Goal: Use online tool/utility: Use online tool/utility

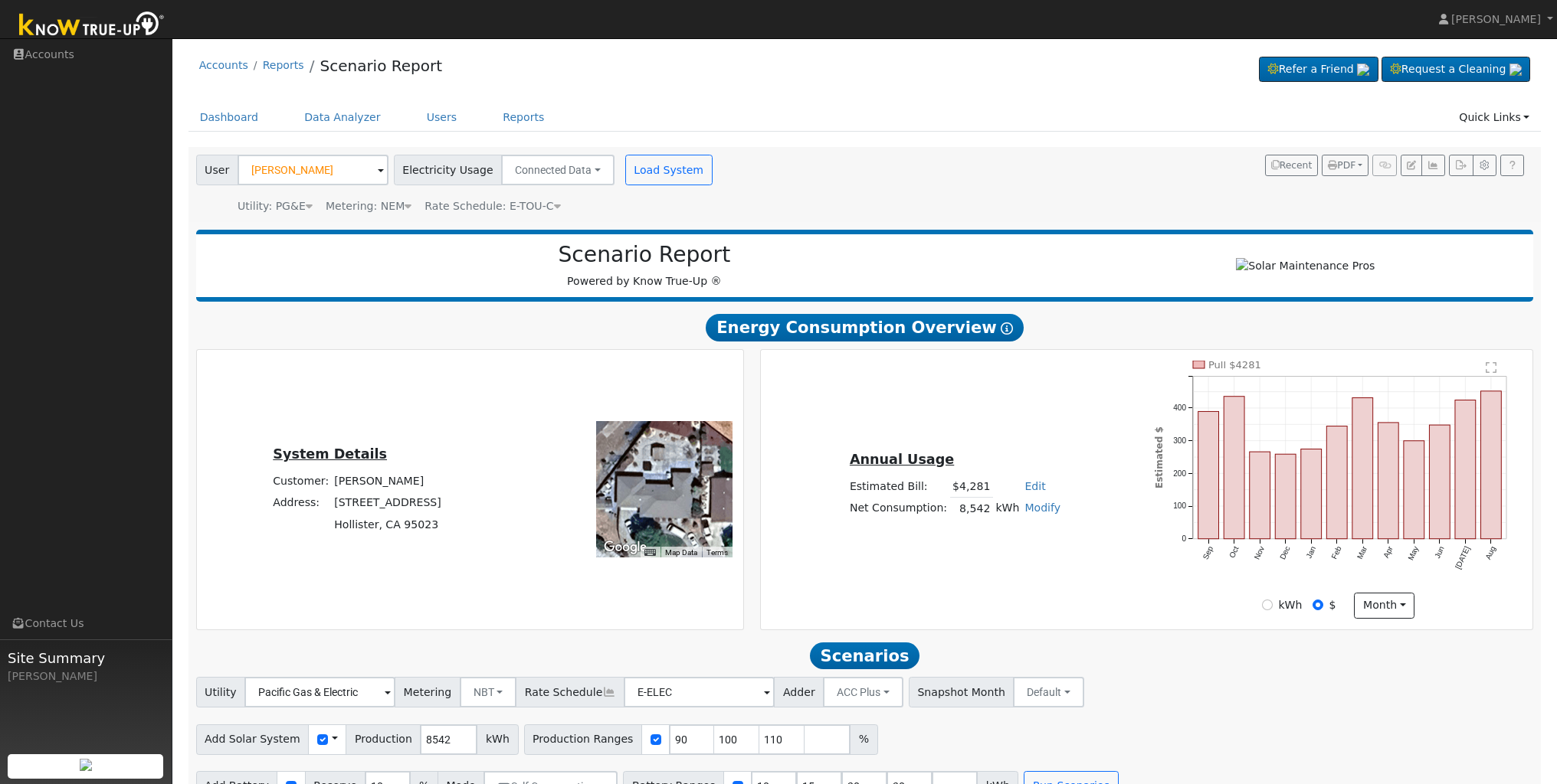
scroll to position [39, 0]
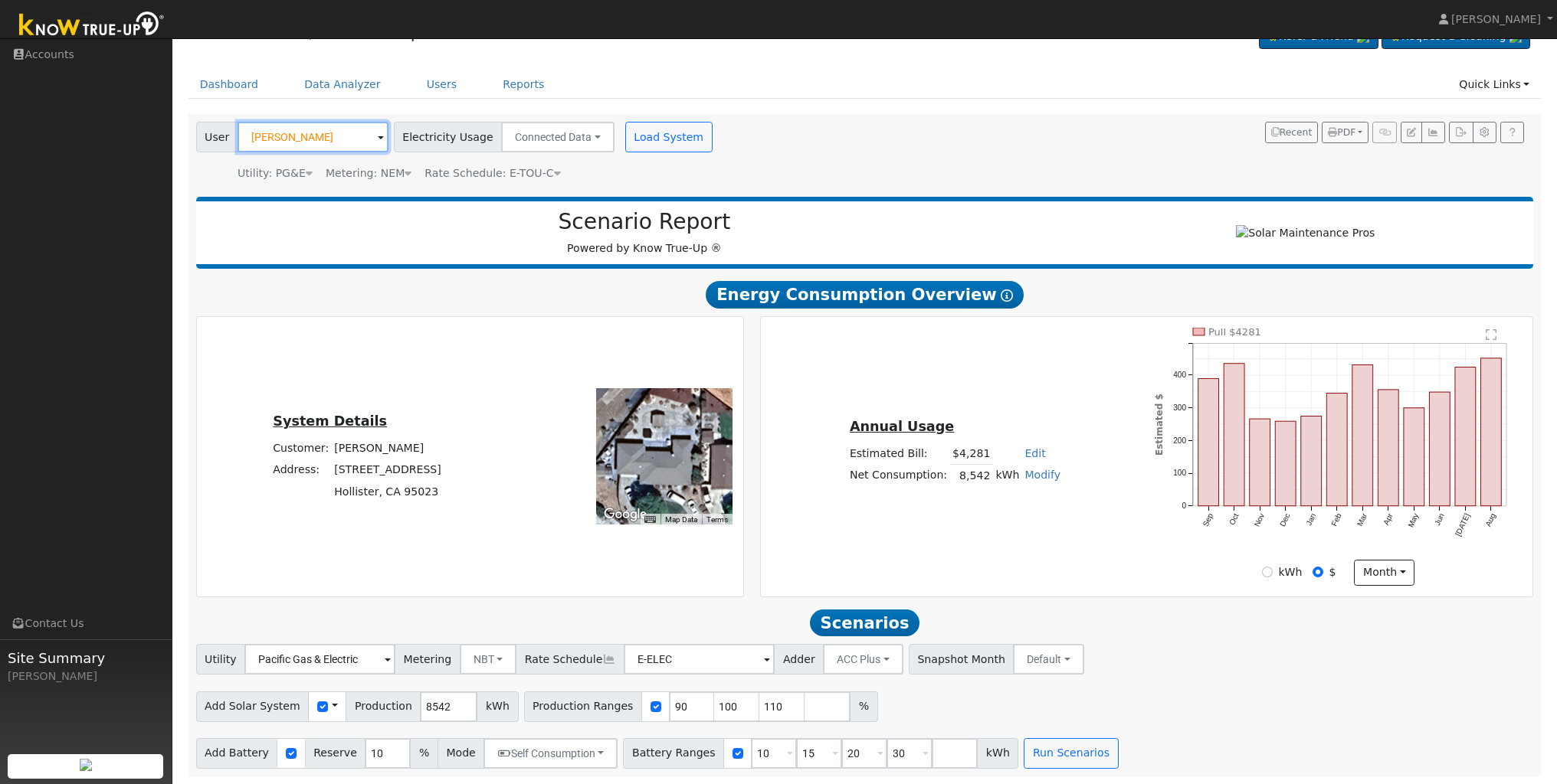
click at [316, 132] on input "[PERSON_NAME]" at bounding box center [313, 137] width 151 height 31
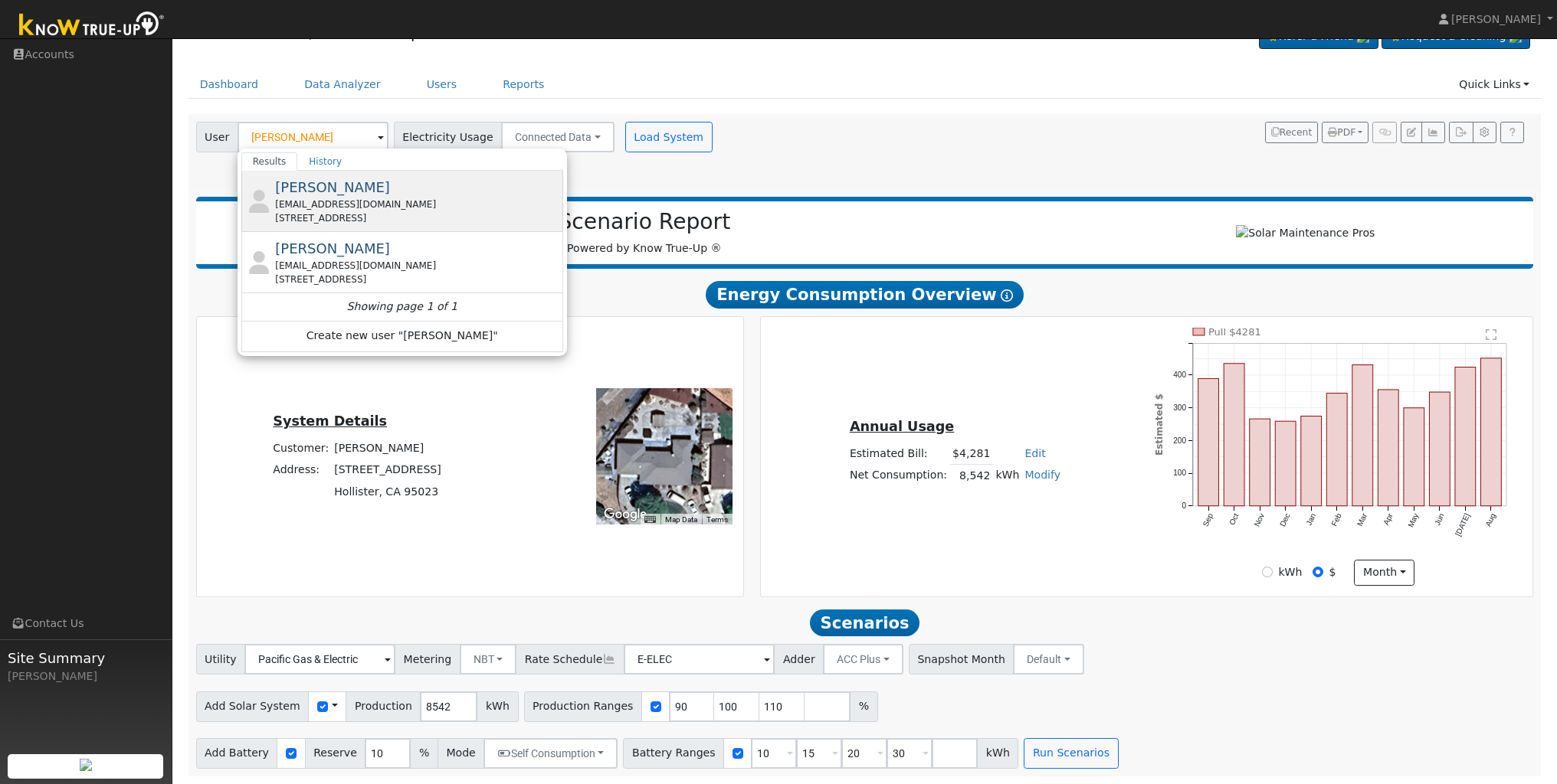
click at [316, 187] on span "[PERSON_NAME]" at bounding box center [333, 187] width 115 height 16
type input "[PERSON_NAME]"
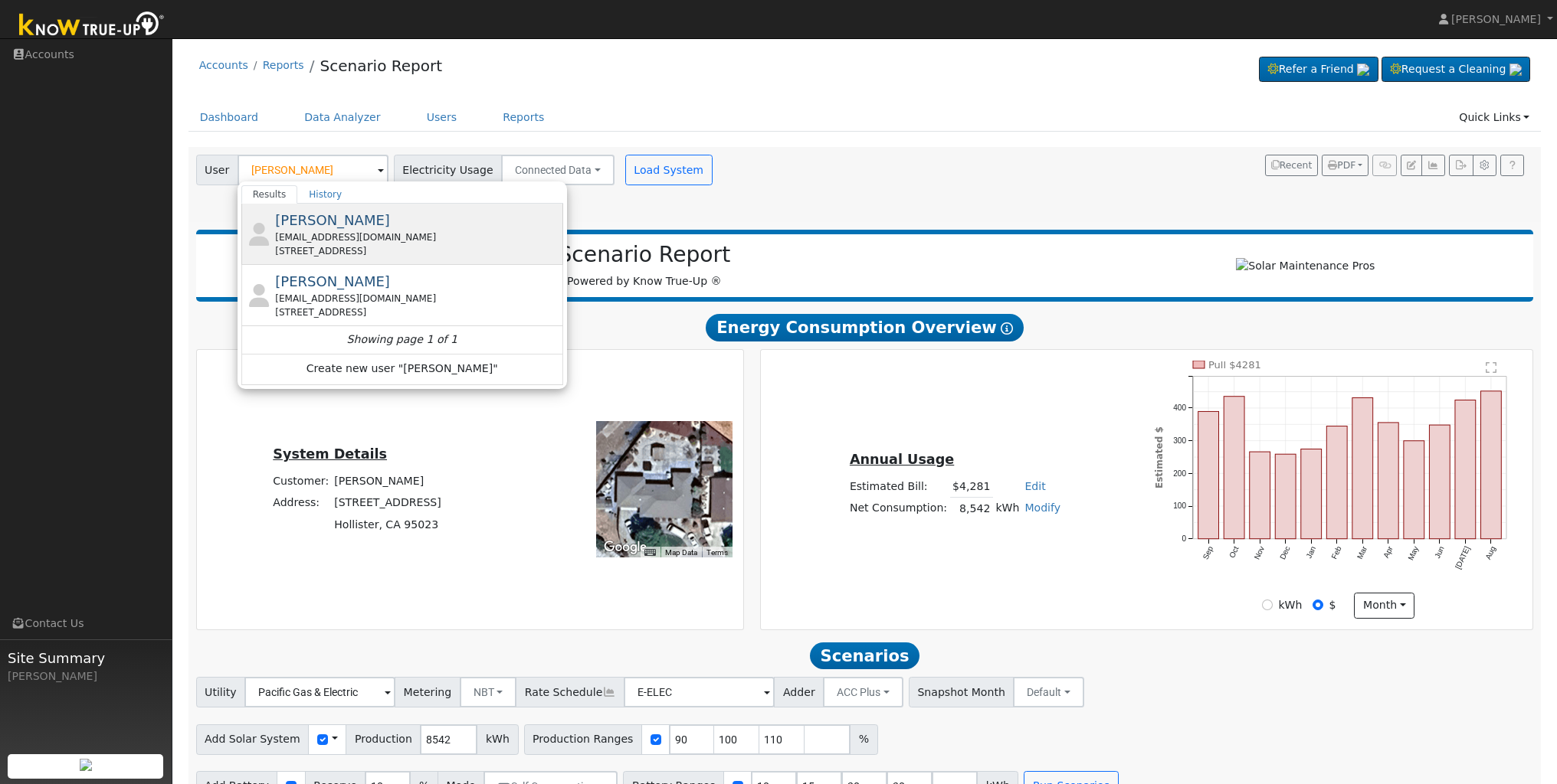
type input "Pacific Gas & Electric"
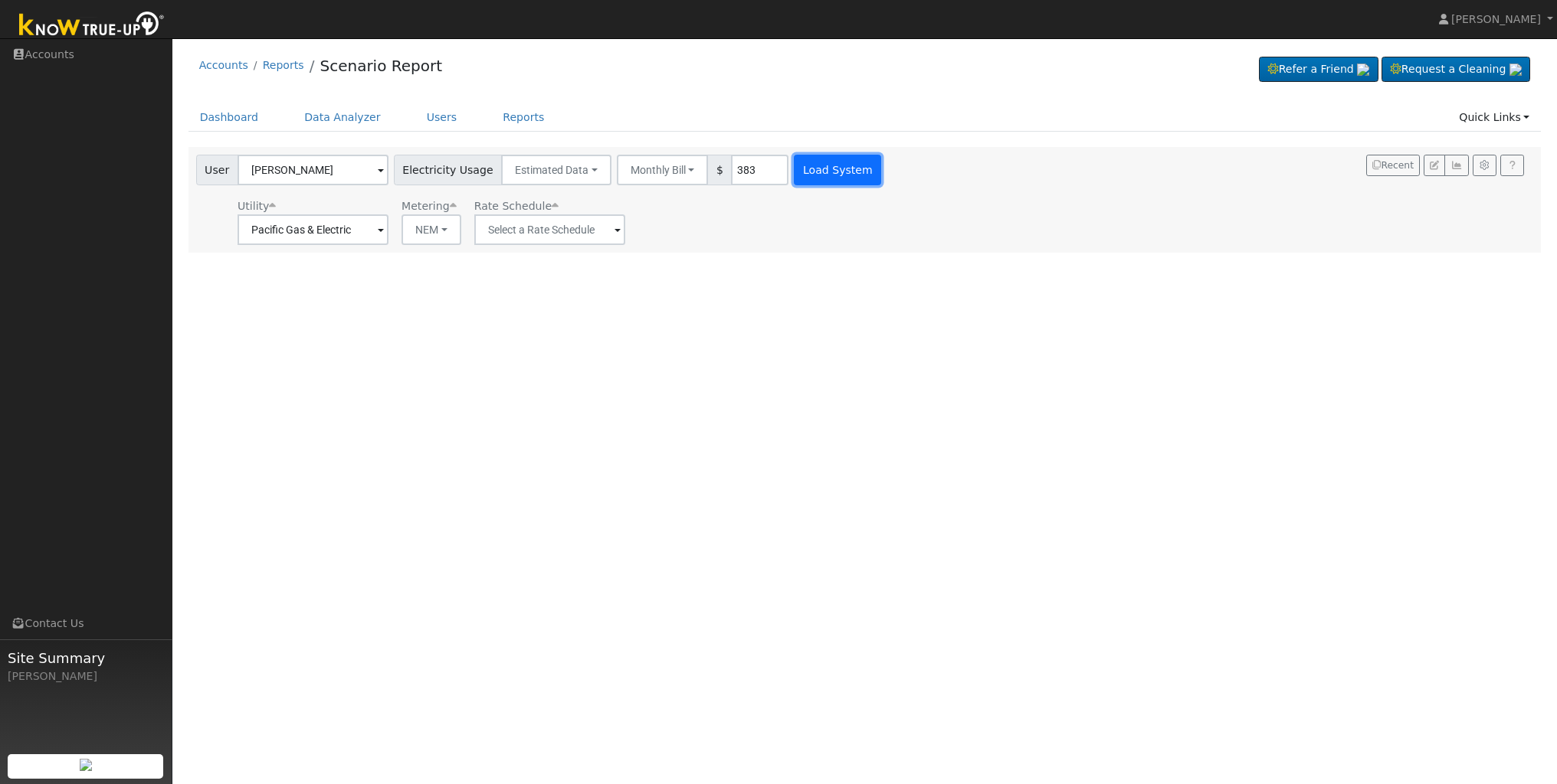
click at [829, 180] on button "Load System" at bounding box center [837, 169] width 88 height 31
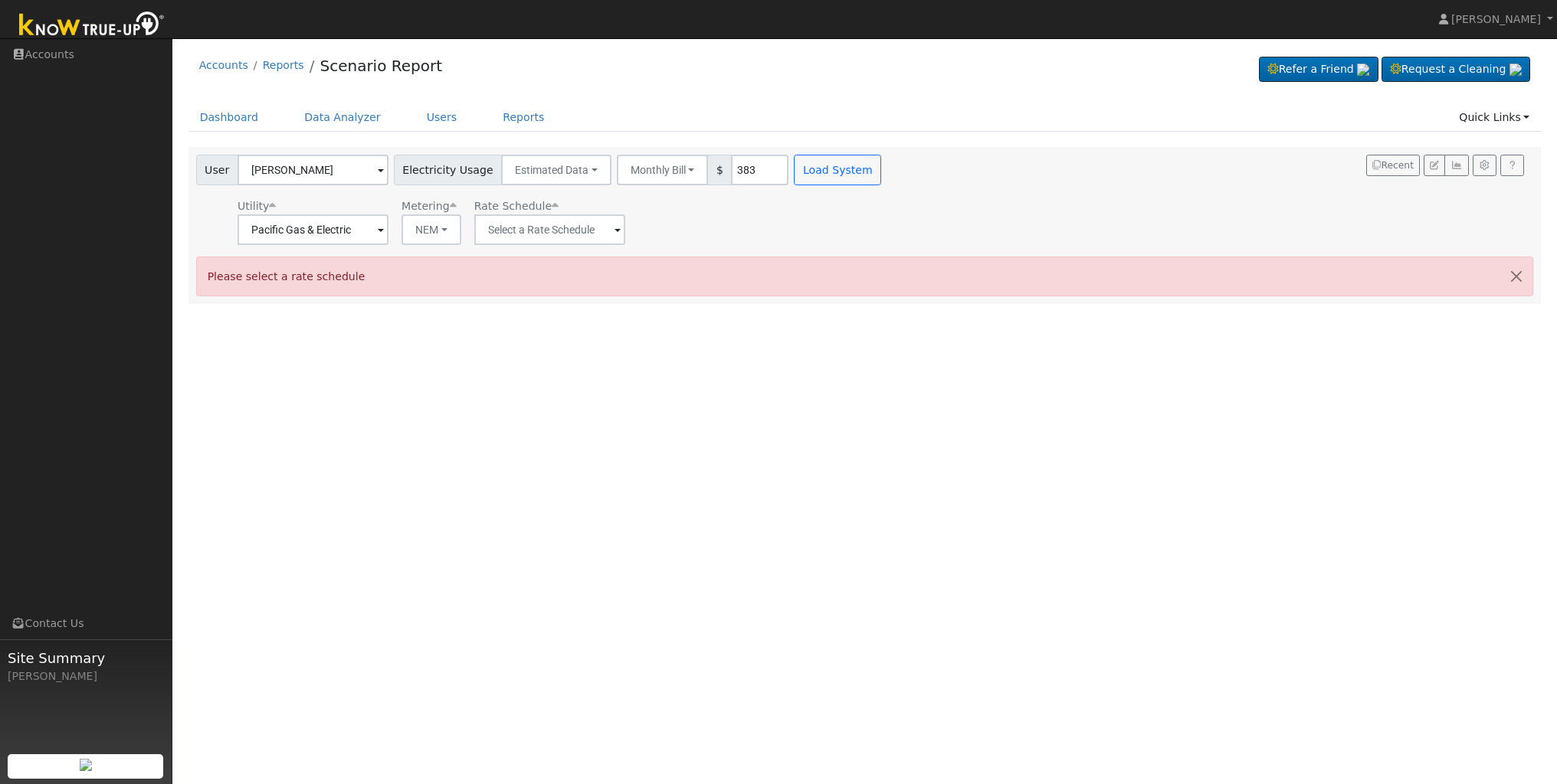
click at [378, 173] on span at bounding box center [381, 171] width 6 height 17
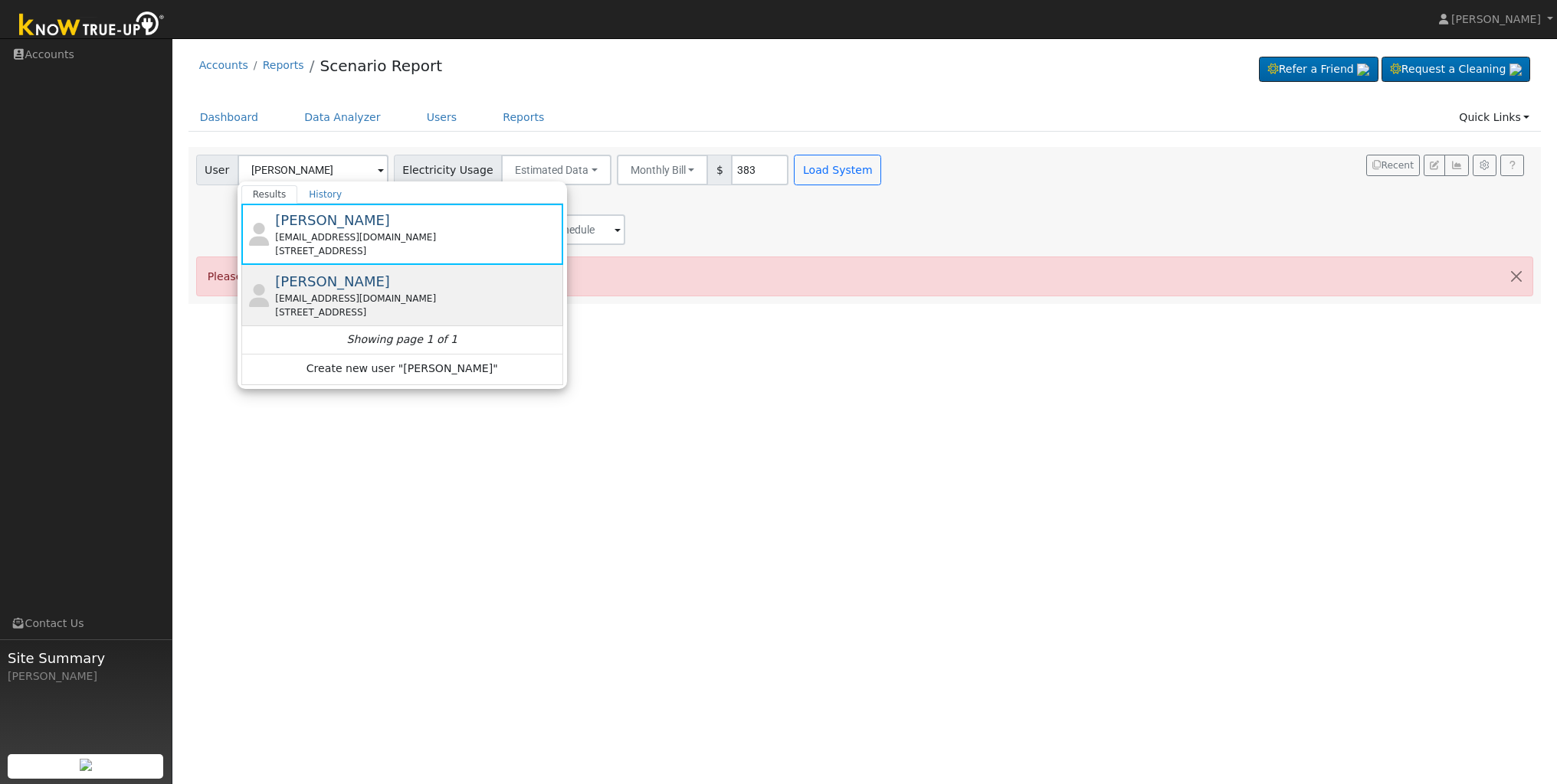
click at [312, 290] on div "[PERSON_NAME] [EMAIL_ADDRESS][DOMAIN_NAME] [STREET_ADDRESS]" at bounding box center [417, 295] width 285 height 48
type input "Pacific Gas & Electric"
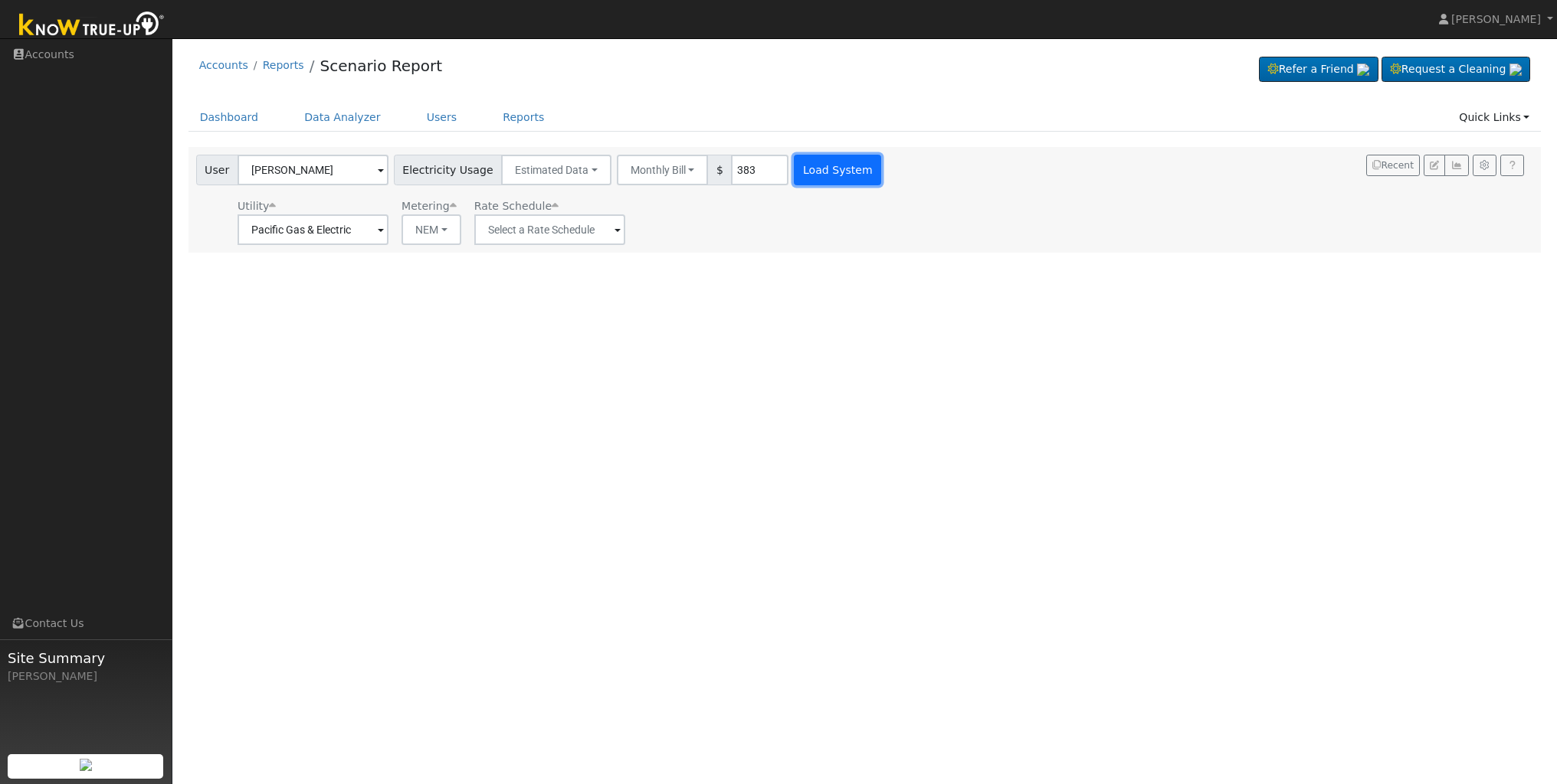
click at [821, 179] on button "Load System" at bounding box center [837, 169] width 88 height 31
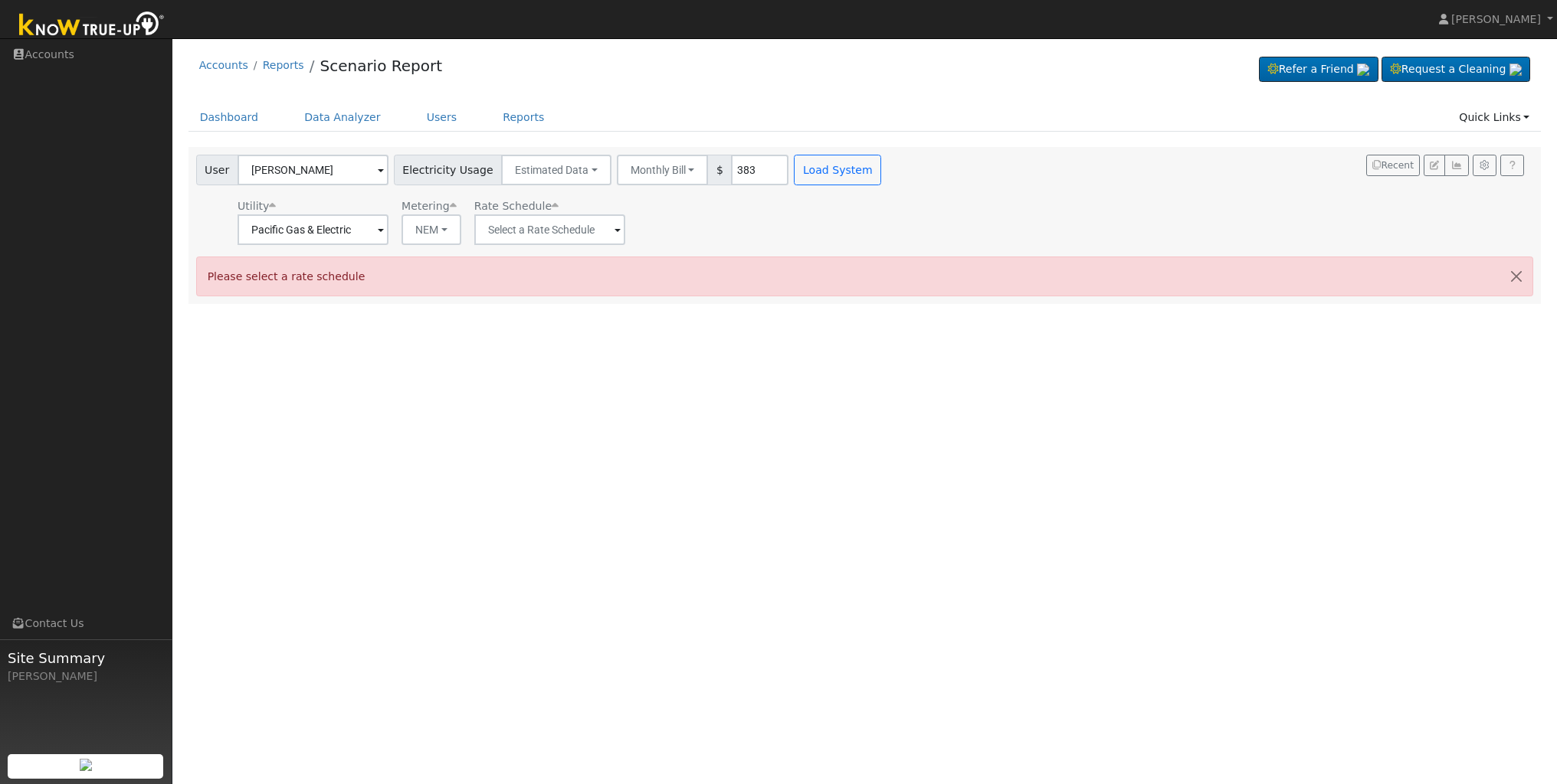
click at [378, 172] on span at bounding box center [381, 171] width 6 height 17
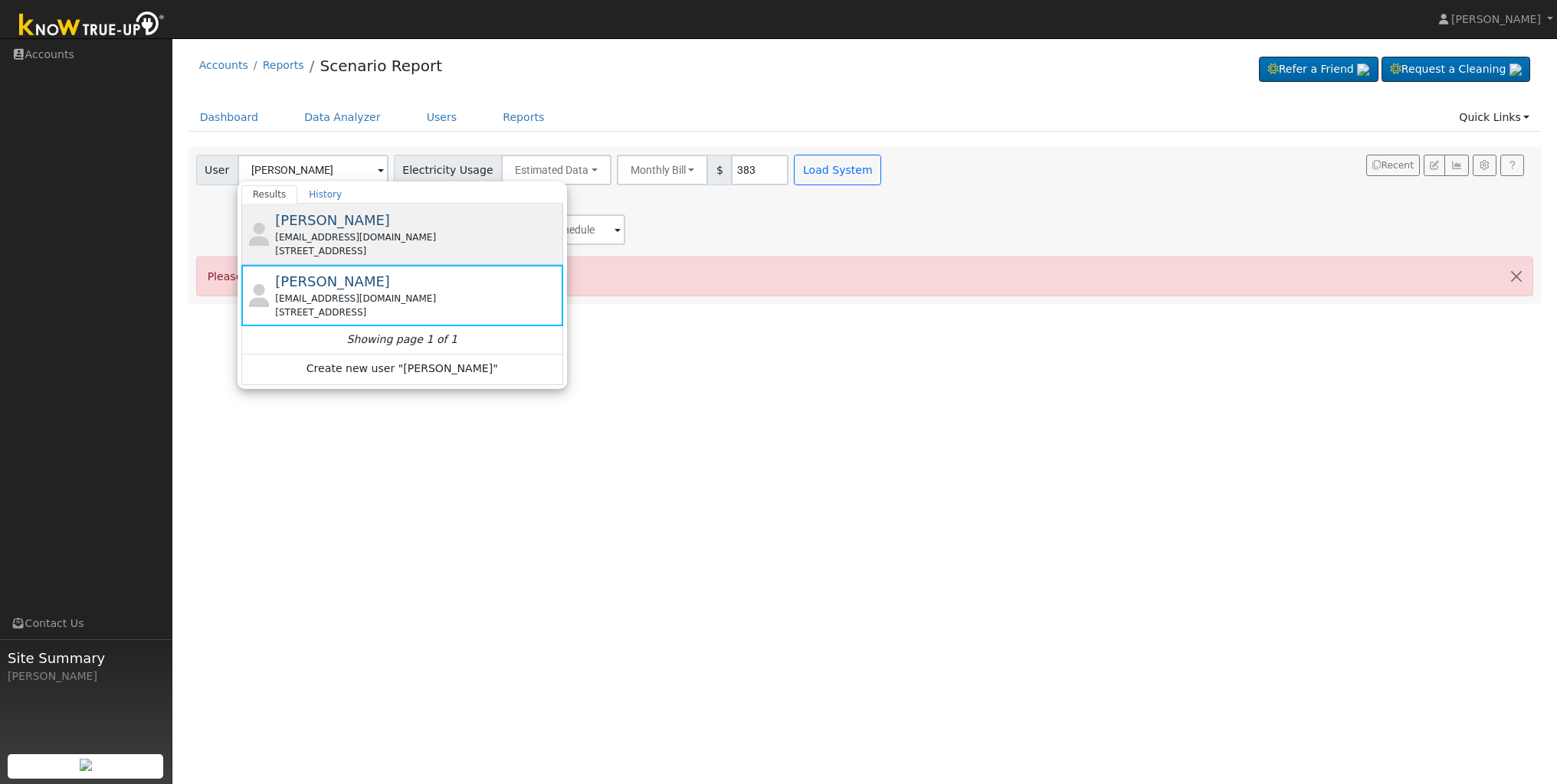
click at [363, 240] on div "[EMAIL_ADDRESS][DOMAIN_NAME]" at bounding box center [417, 237] width 285 height 13
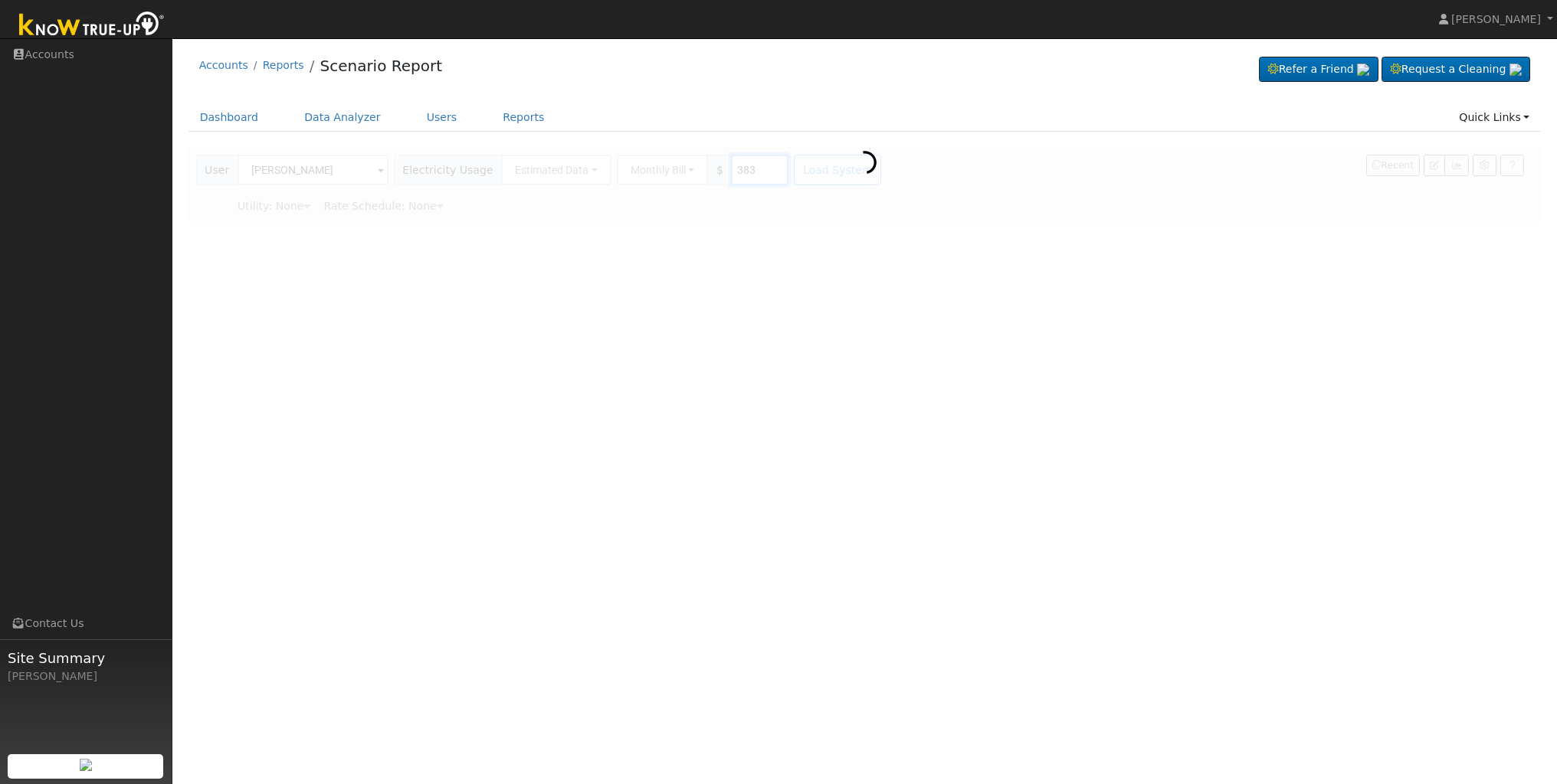
type input "Pacific Gas & Electric"
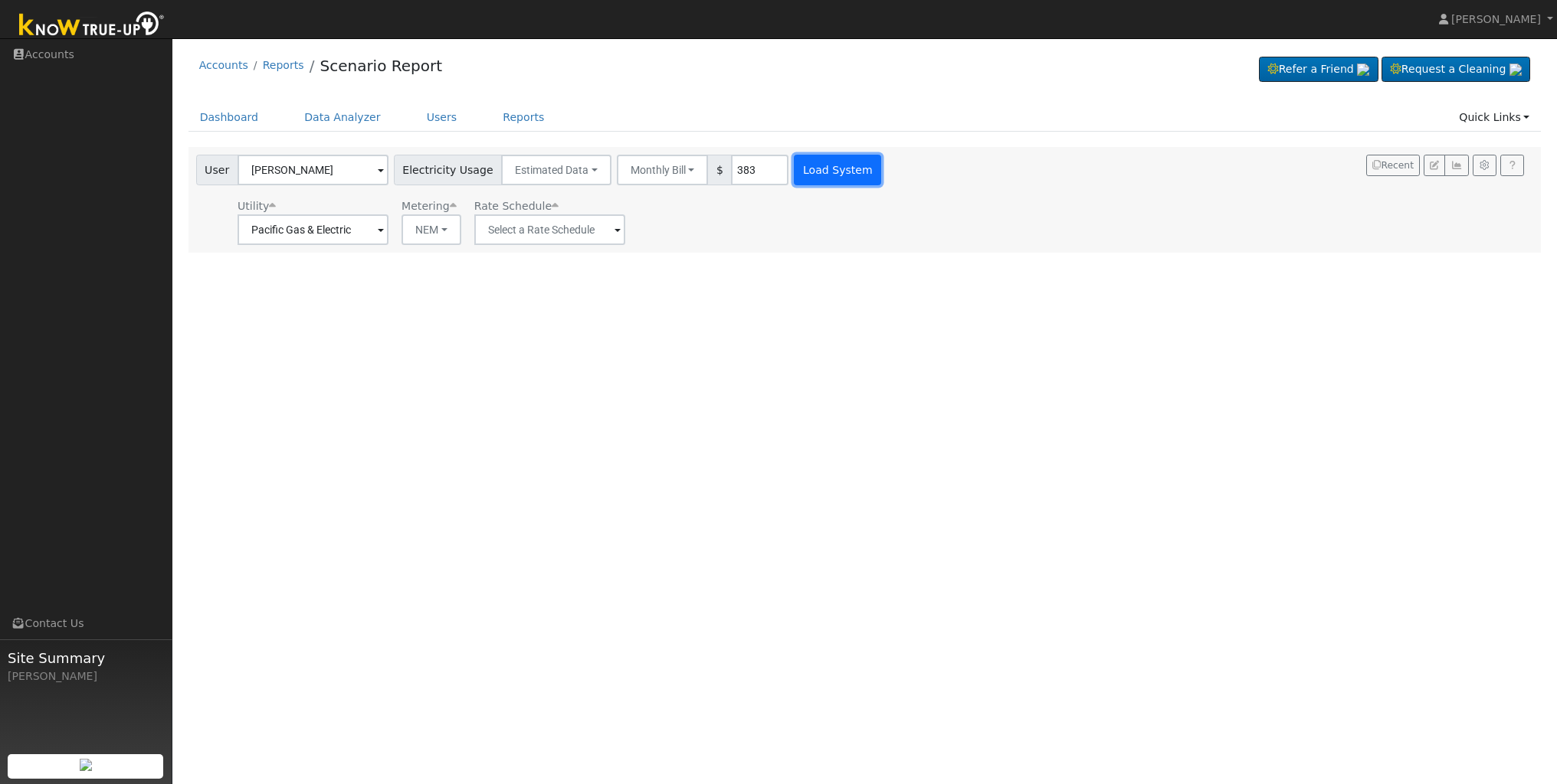
click at [820, 165] on button "Load System" at bounding box center [837, 169] width 88 height 31
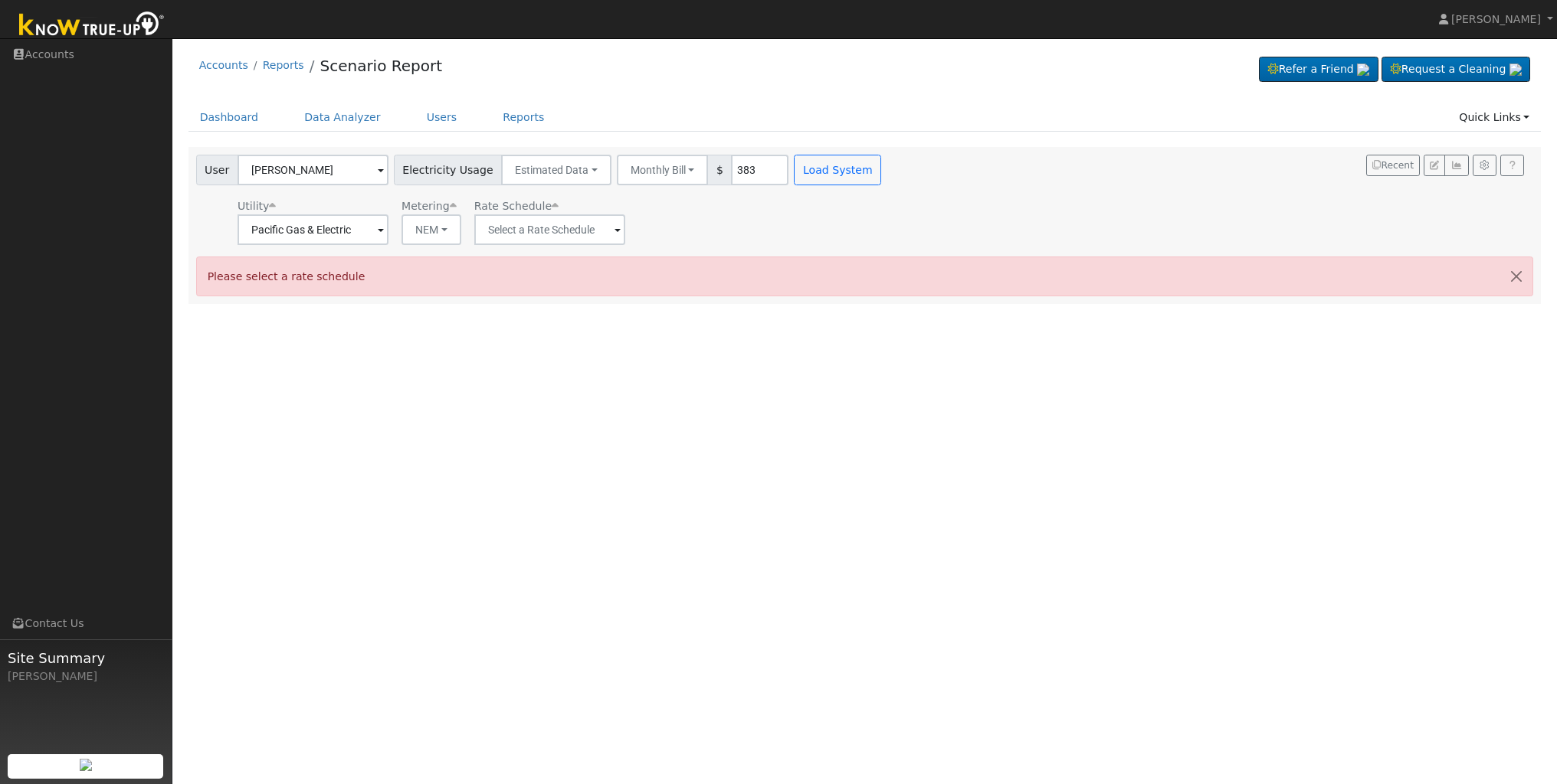
click at [378, 169] on span at bounding box center [381, 171] width 6 height 17
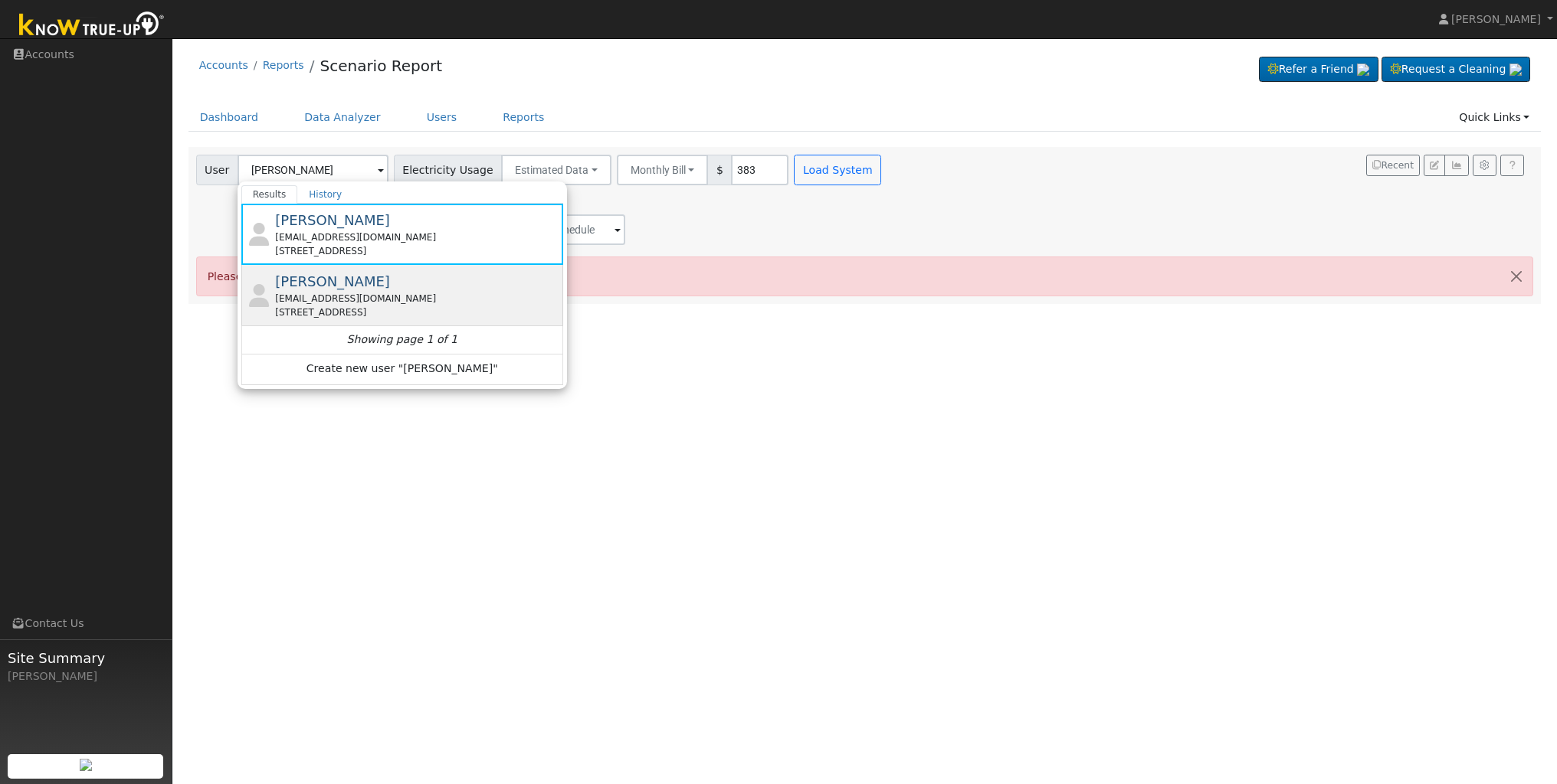
click at [372, 295] on div "[EMAIL_ADDRESS][DOMAIN_NAME]" at bounding box center [417, 298] width 285 height 13
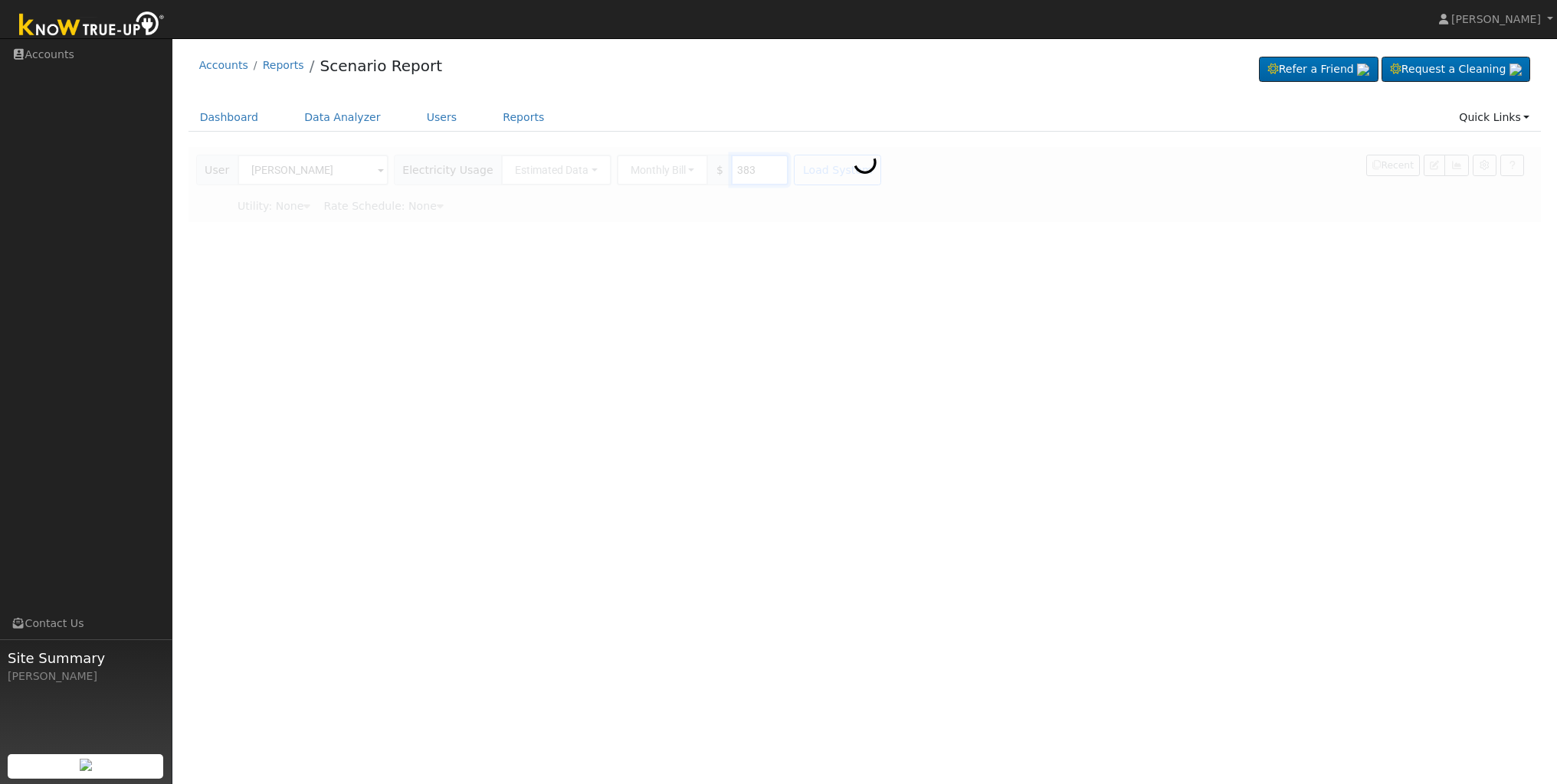
type input "Pacific Gas & Electric"
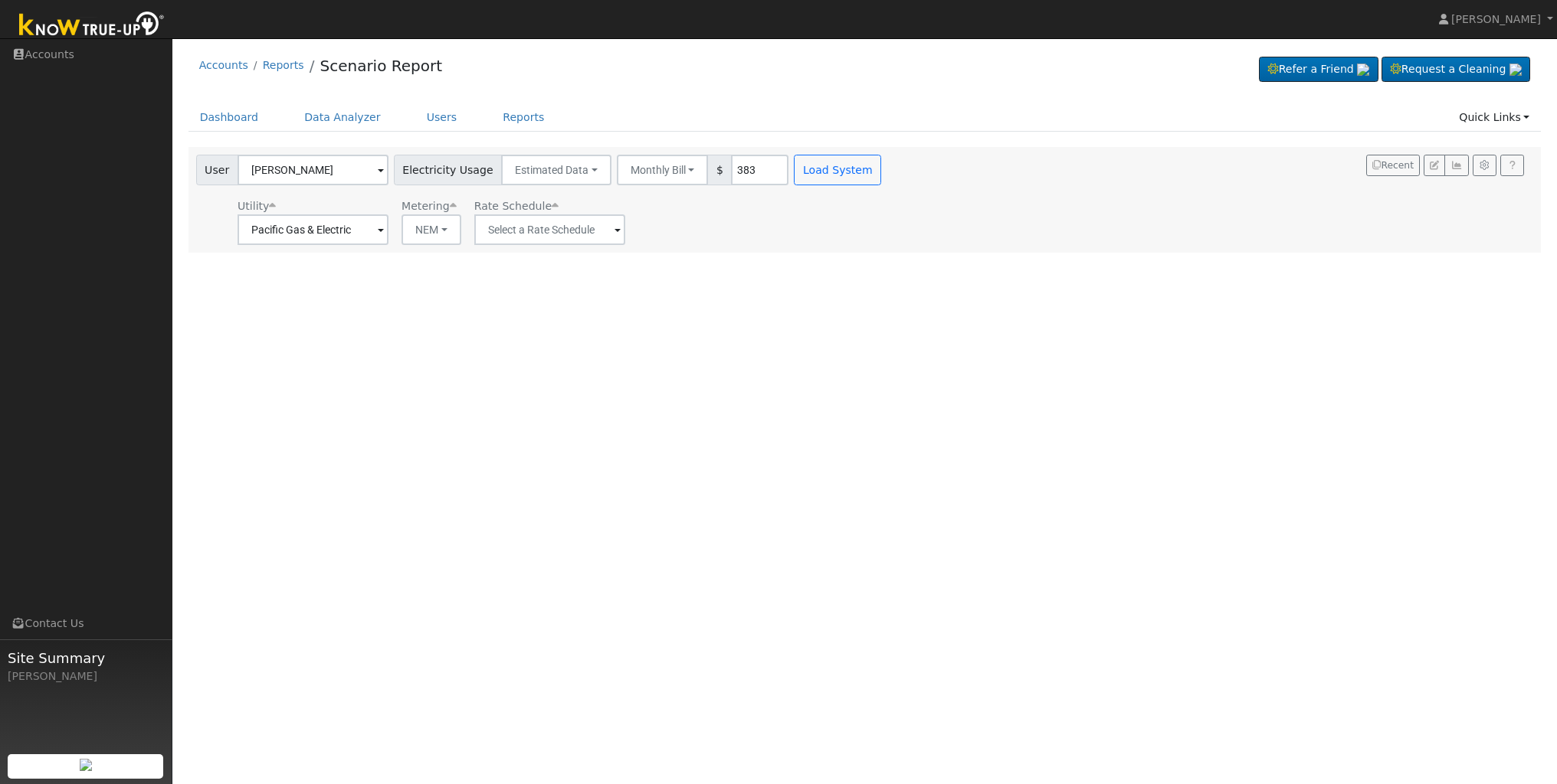
click at [742, 235] on div "Utility Pacific Gas & Electric Metering NEM NEM NBT Rate Schedule" at bounding box center [541, 219] width 695 height 52
click at [826, 166] on button "Load System" at bounding box center [837, 169] width 88 height 31
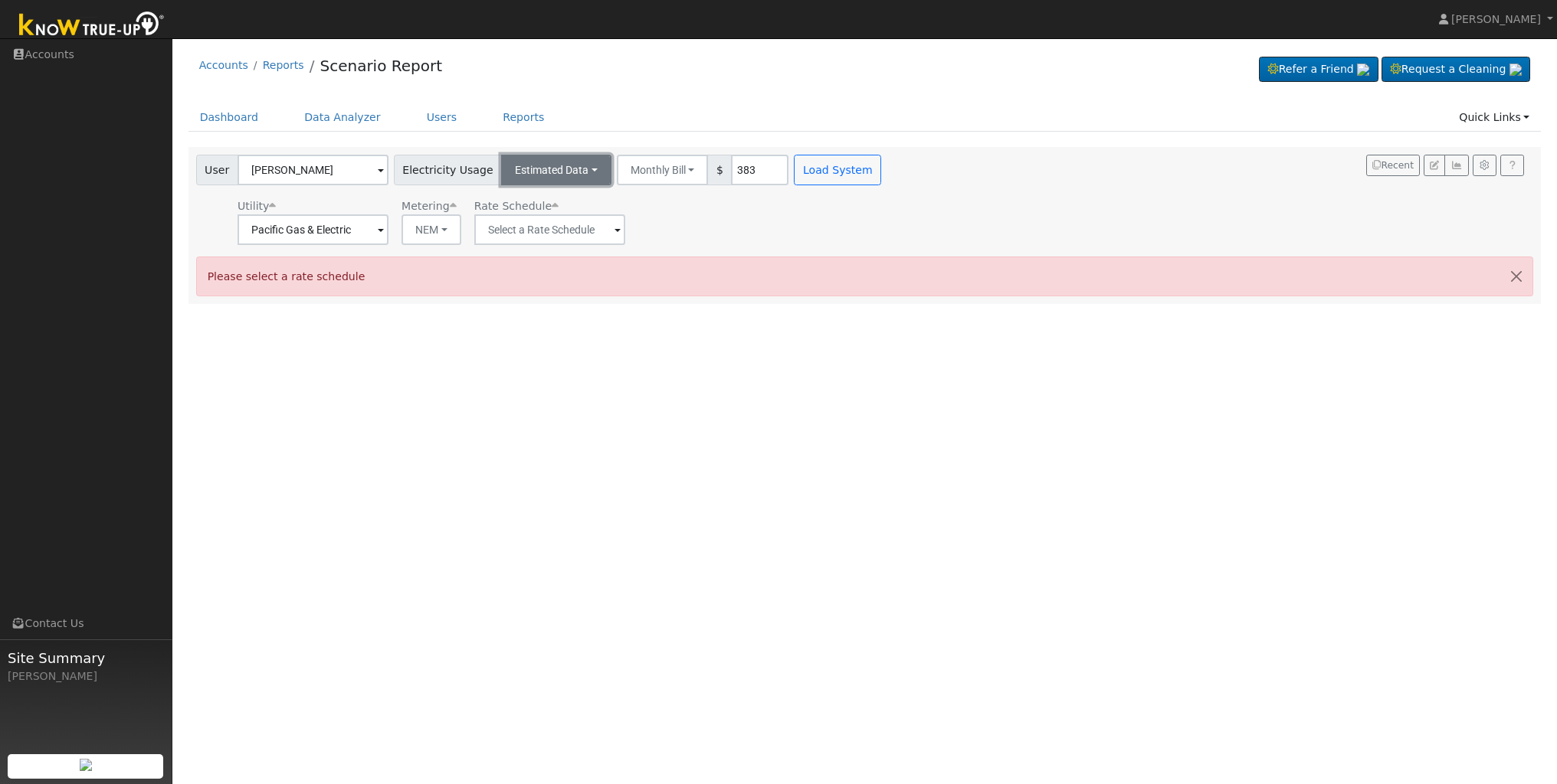
click at [575, 172] on button "Estimated Data" at bounding box center [557, 169] width 110 height 31
click at [569, 206] on link "Connected Data" at bounding box center [557, 203] width 109 height 21
click at [654, 180] on button "Load System" at bounding box center [669, 169] width 88 height 31
click at [582, 173] on button "Connected Data" at bounding box center [558, 169] width 114 height 31
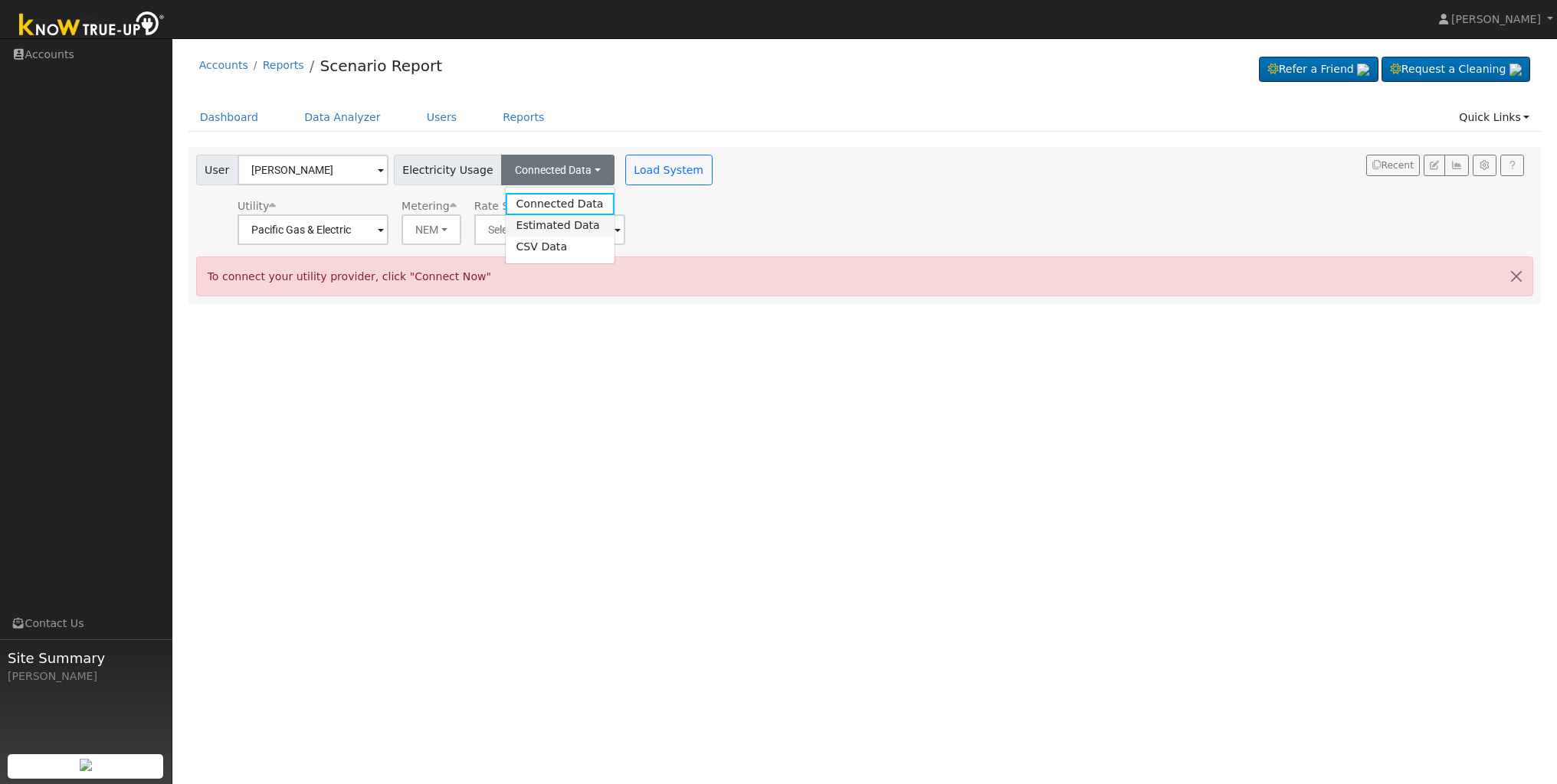
click at [583, 221] on link "Estimated Data" at bounding box center [560, 225] width 109 height 21
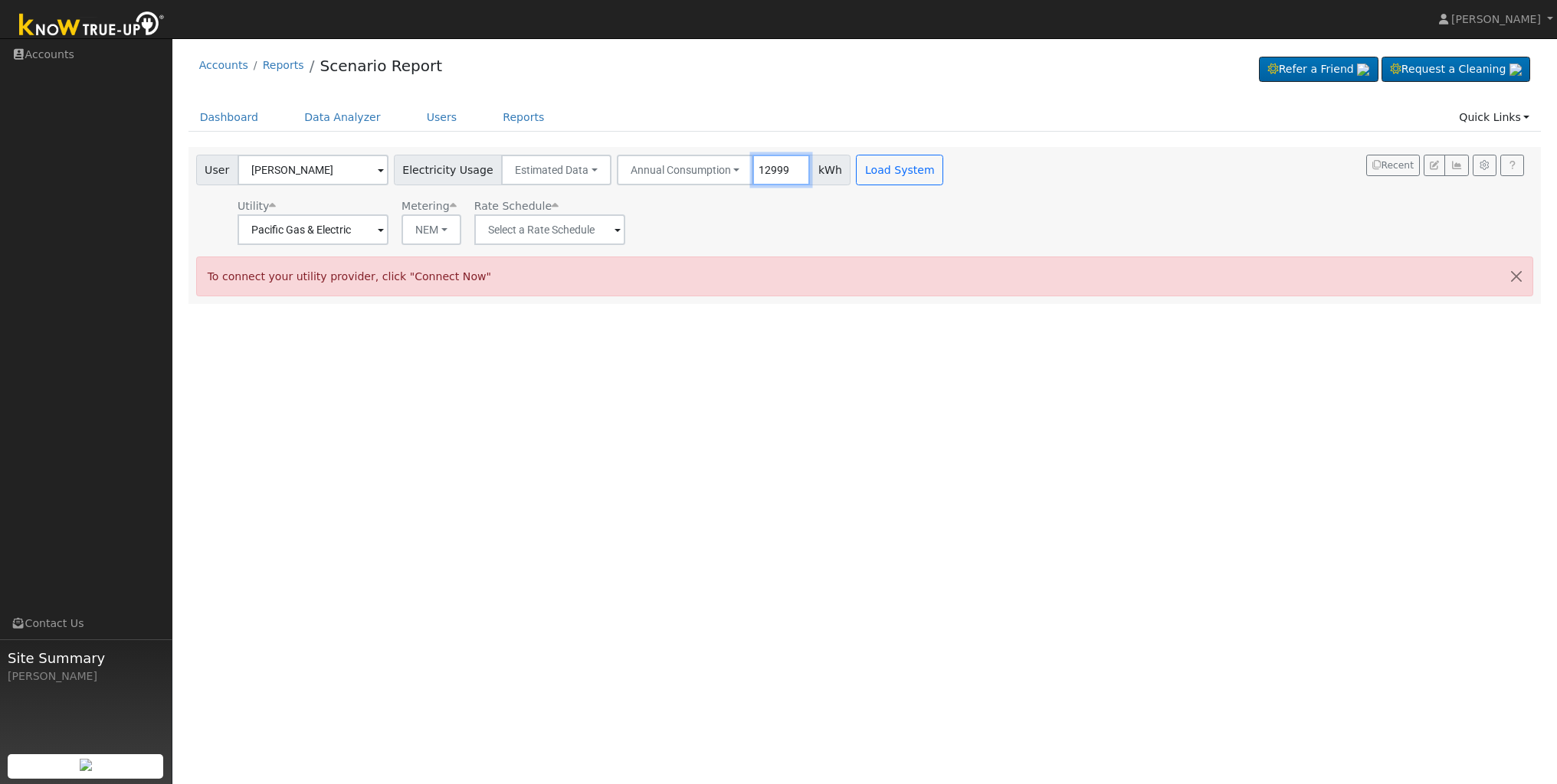
type input "12999"
click at [615, 232] on span at bounding box center [618, 231] width 6 height 17
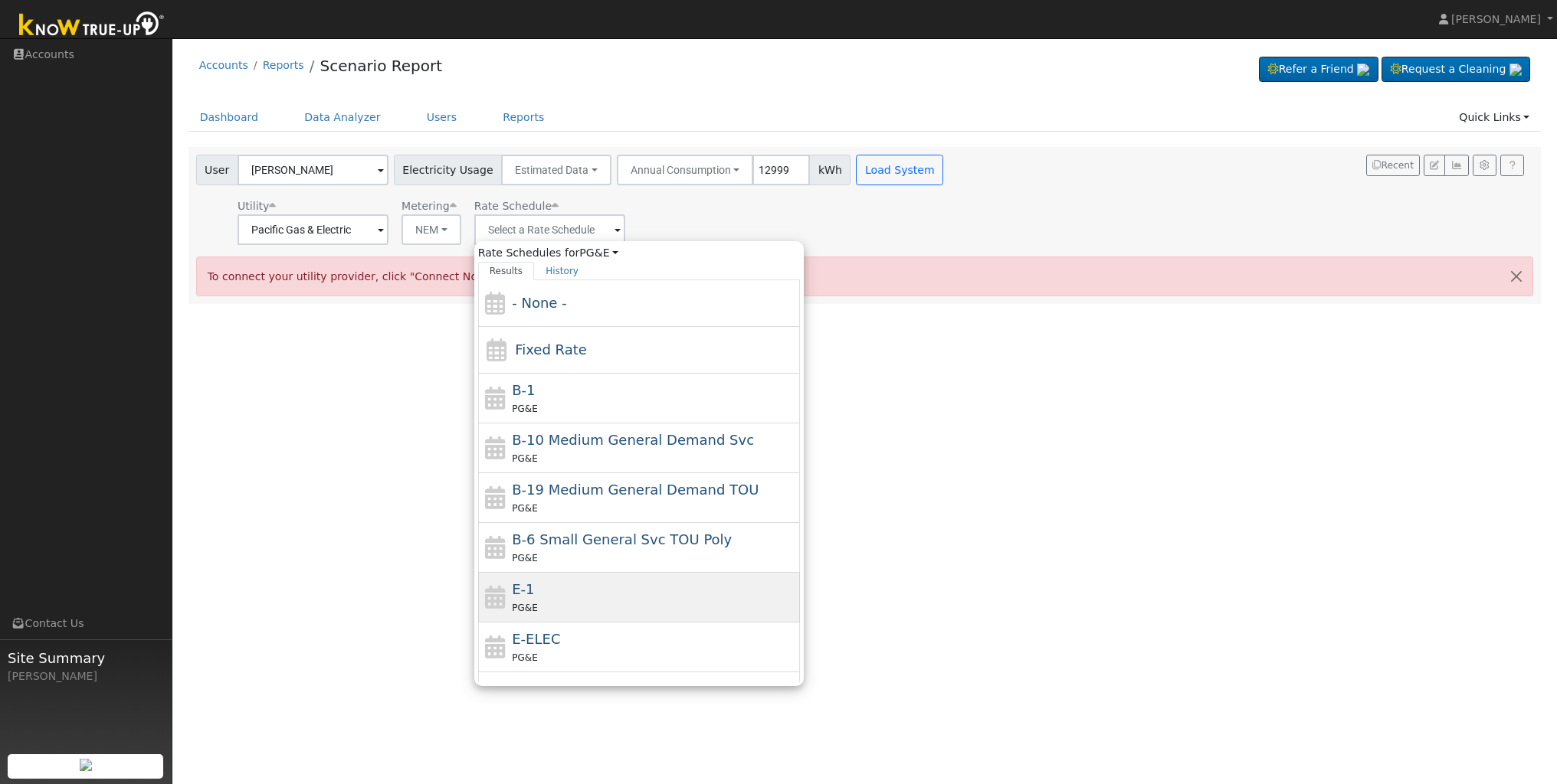
click at [582, 596] on div "E-1 PG&E" at bounding box center [654, 597] width 285 height 37
type input "E-1"
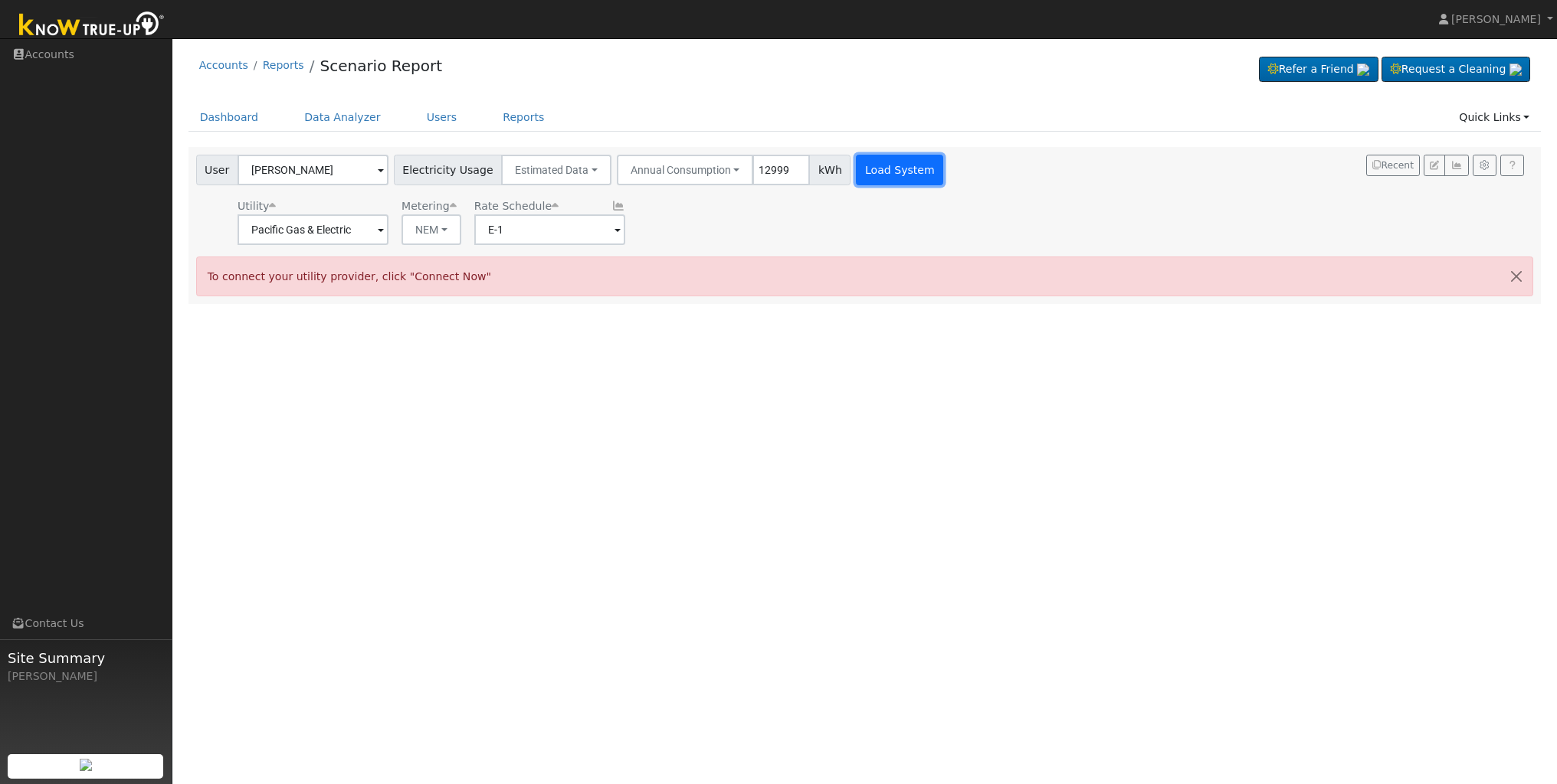
click at [880, 162] on button "Load System" at bounding box center [900, 169] width 88 height 31
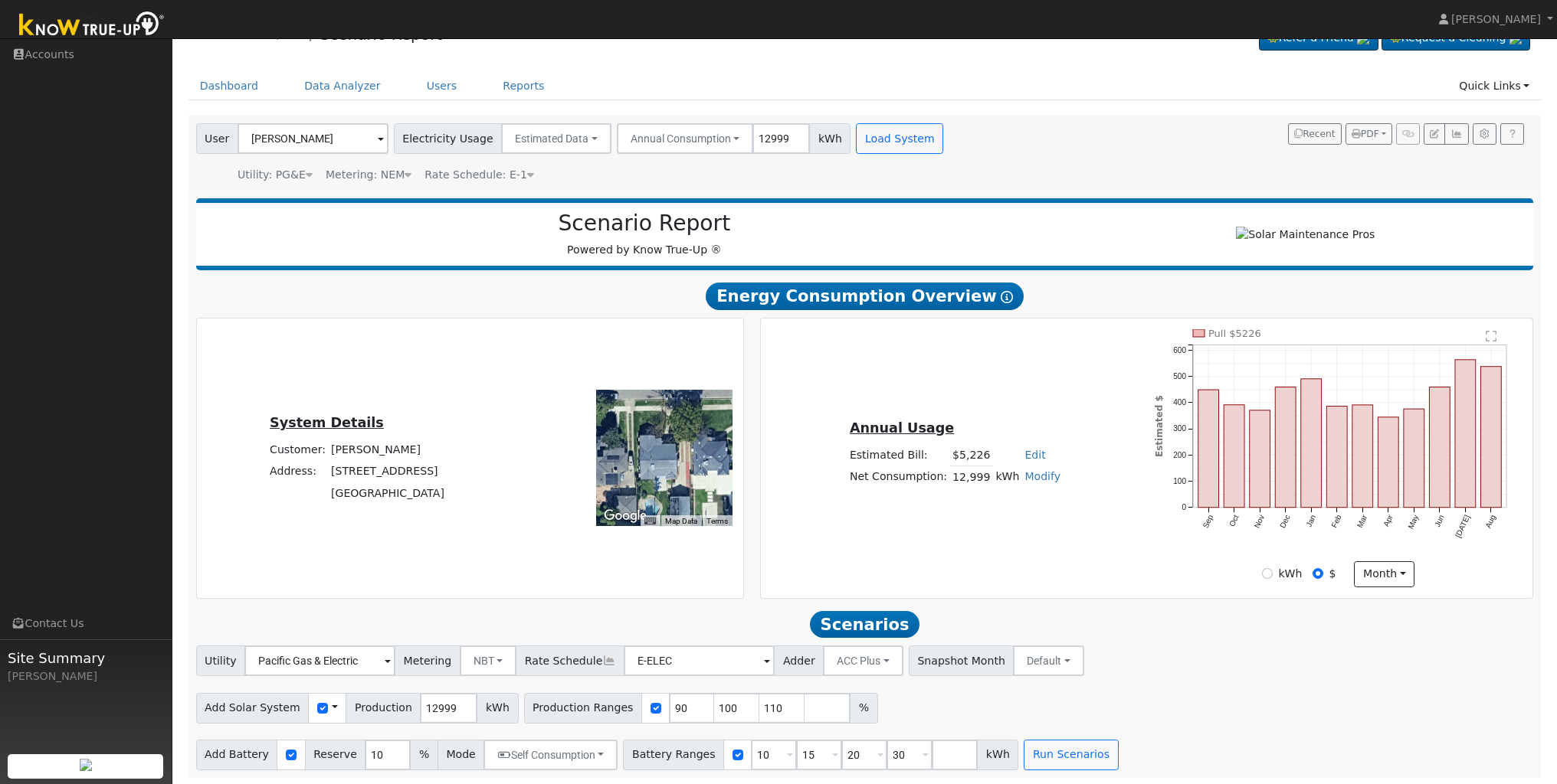
scroll to position [39, 0]
